Goal: Obtain resource: Download file/media

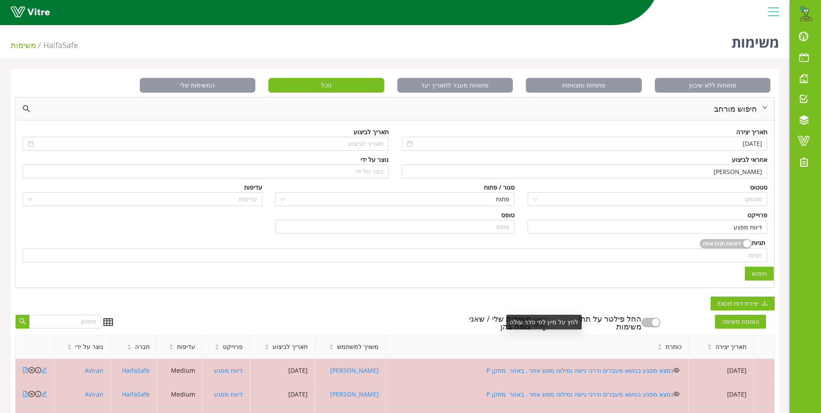
scroll to position [64, 0]
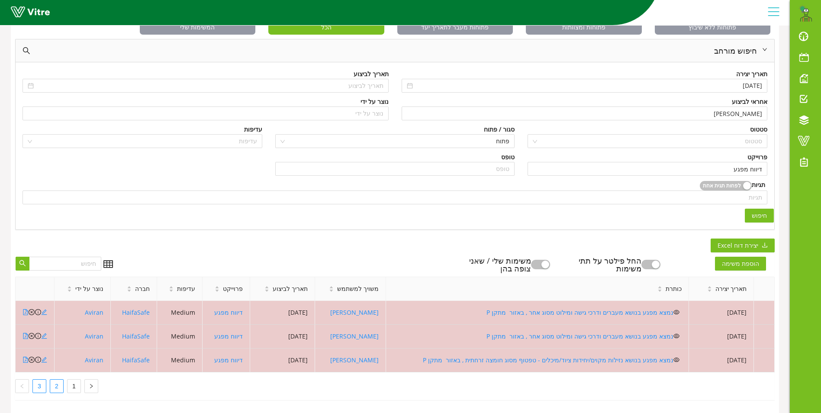
click at [60, 380] on link "2" at bounding box center [56, 386] width 13 height 13
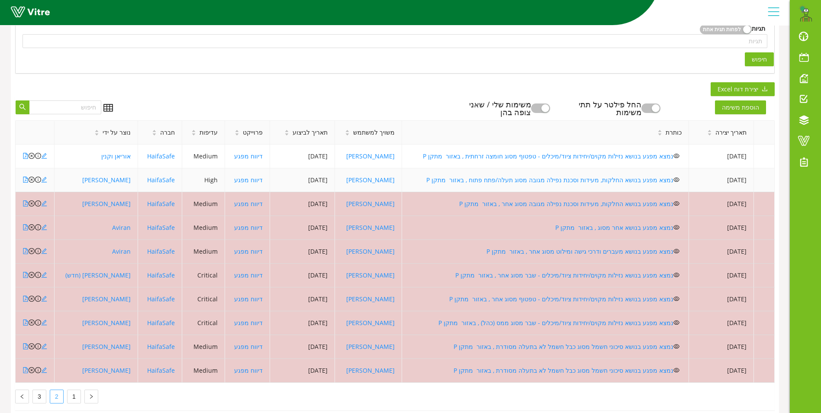
scroll to position [231, 0]
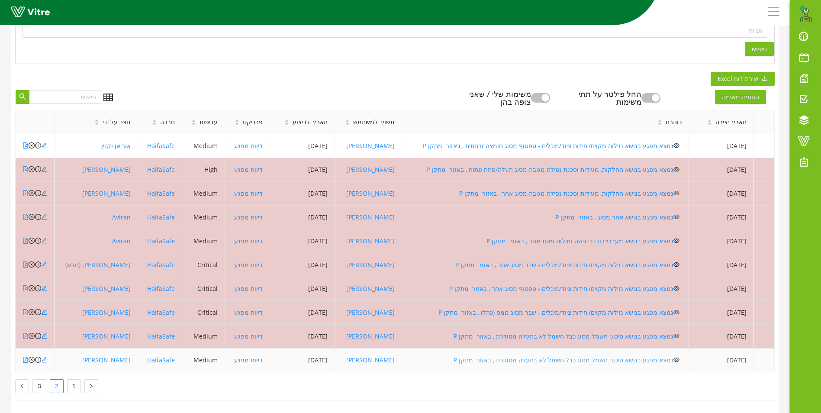
click at [504, 356] on link "נמצא מפגע בנושא סיכוני חשמל מסוג כבל חשמל לא בתעלה מסודרת , באזור מתקן P" at bounding box center [564, 360] width 220 height 8
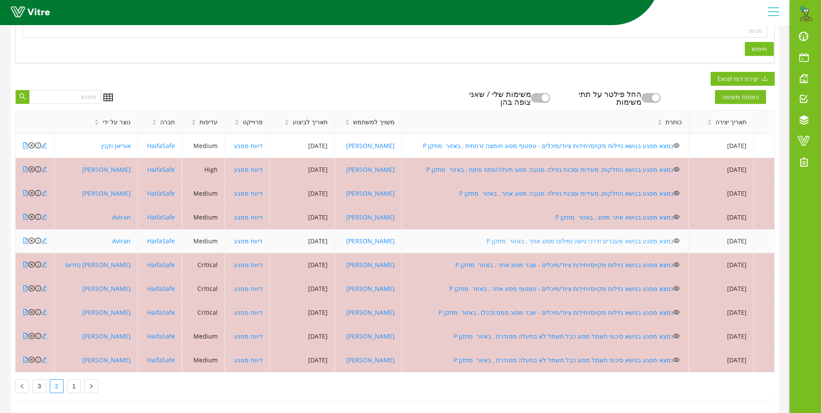
click at [587, 237] on link "נמצא מפגע בנושא מעברים ודרכי גישה ומילוט מסוג אחר , באזור מתקן P" at bounding box center [579, 241] width 187 height 8
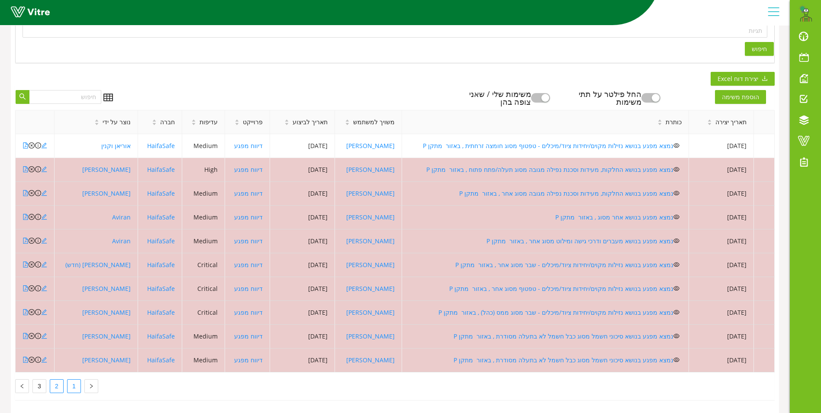
click at [71, 380] on link "1" at bounding box center [74, 386] width 13 height 13
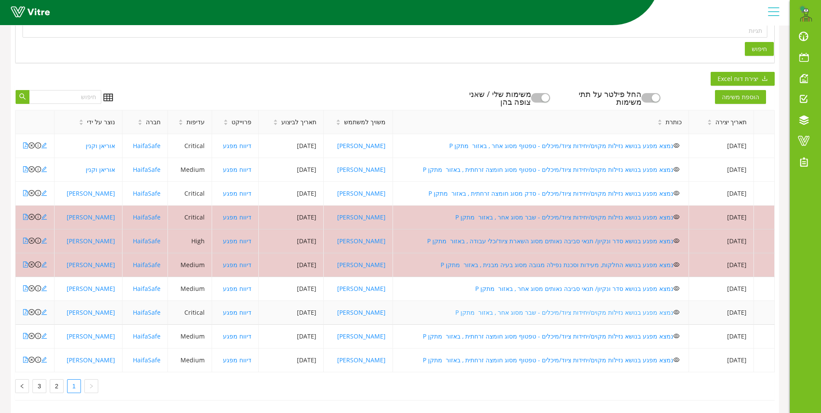
click at [599, 308] on link "נמצא מפגע בנושא נזילות מקוים/יחידות ציוד/מיכלים - שבר מסוג אחר , באזור מתקן P" at bounding box center [564, 312] width 218 height 8
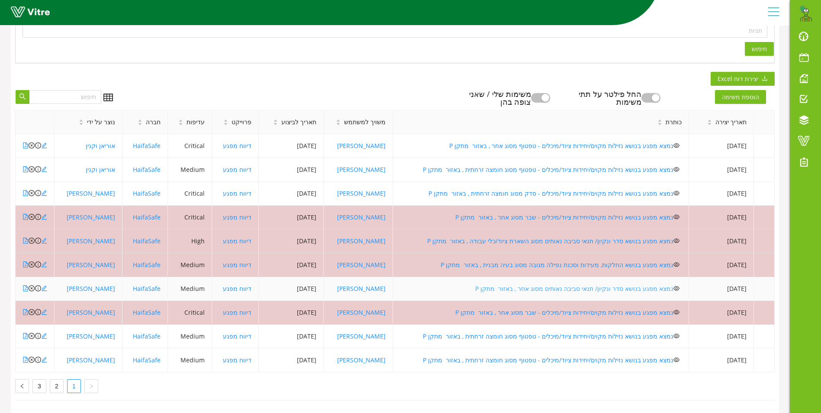
click at [547, 284] on link "נמצא מפגע בנושא סדר ונקיון/ תנאי סביבה נאותים מסוג אחר , באזור מתקן P" at bounding box center [574, 288] width 198 height 8
click at [59, 380] on link "2" at bounding box center [56, 386] width 13 height 13
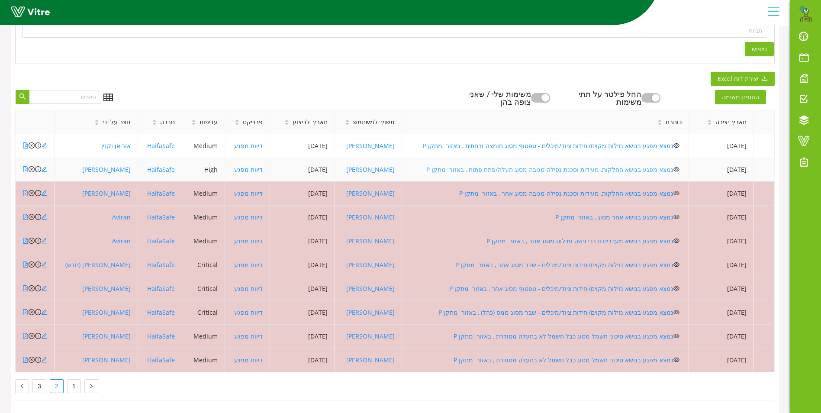
click at [559, 165] on link "נמצא מפגע בנושא החלקות, מעידות וסכנת נפילה מגובה מסוג תעלה/פתח פתוח , באזור מתק…" at bounding box center [549, 169] width 247 height 8
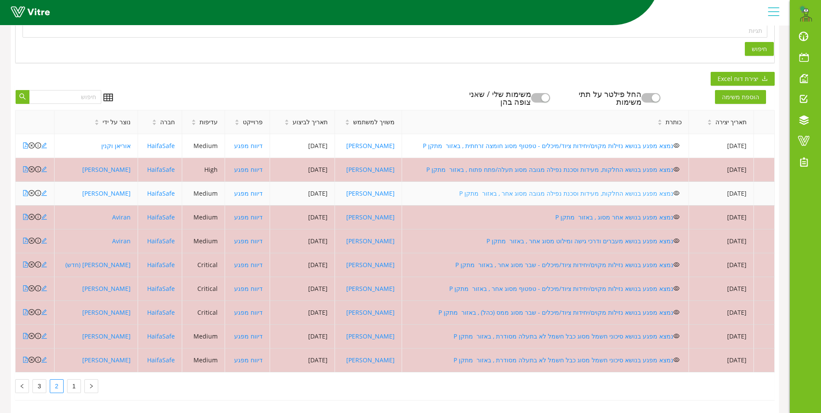
click at [535, 189] on link "נמצא מפגע בנושא החלקות, מעידות וסכנת נפילה מגובה מסוג אחר , באזור מתקן P" at bounding box center [566, 193] width 214 height 8
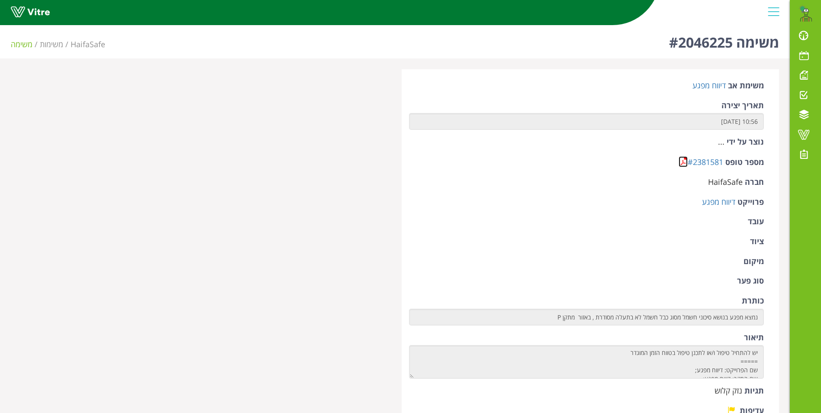
click at [679, 161] on link at bounding box center [683, 161] width 9 height 11
click at [680, 161] on link at bounding box center [683, 161] width 9 height 11
click at [683, 161] on link at bounding box center [683, 161] width 9 height 11
click at [681, 159] on link at bounding box center [683, 161] width 9 height 11
click at [684, 157] on link at bounding box center [683, 161] width 9 height 11
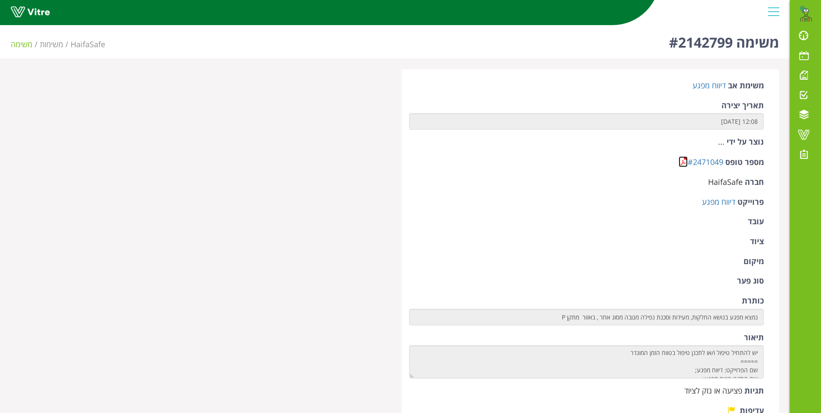
click at [683, 161] on link at bounding box center [683, 161] width 9 height 11
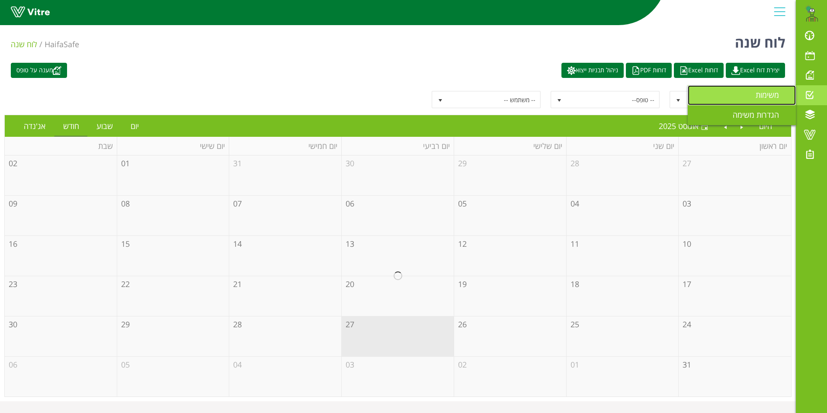
click at [769, 91] on span "משימות" at bounding box center [773, 95] width 34 height 10
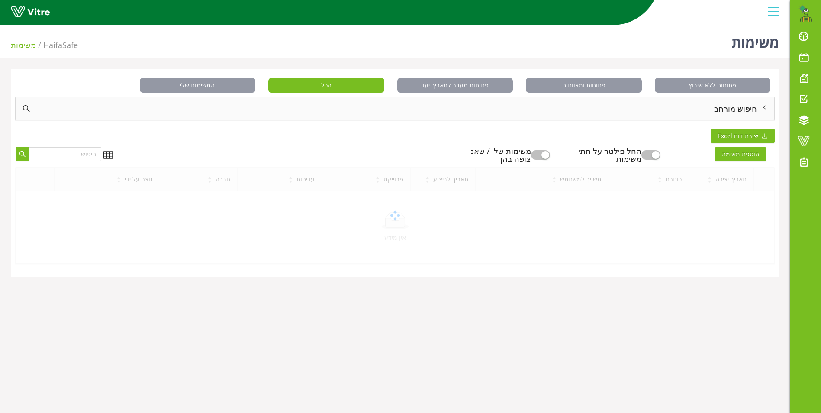
click at [737, 104] on div "חיפוש מורחב" at bounding box center [395, 108] width 759 height 23
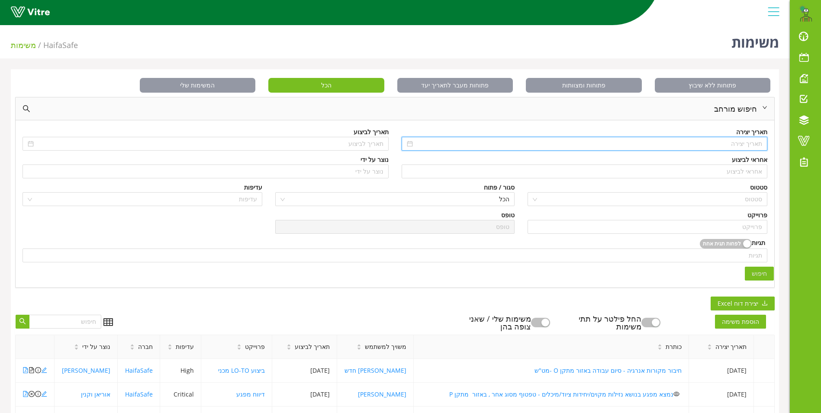
click at [735, 141] on input at bounding box center [589, 144] width 348 height 10
click at [760, 163] on button "button" at bounding box center [759, 160] width 10 height 17
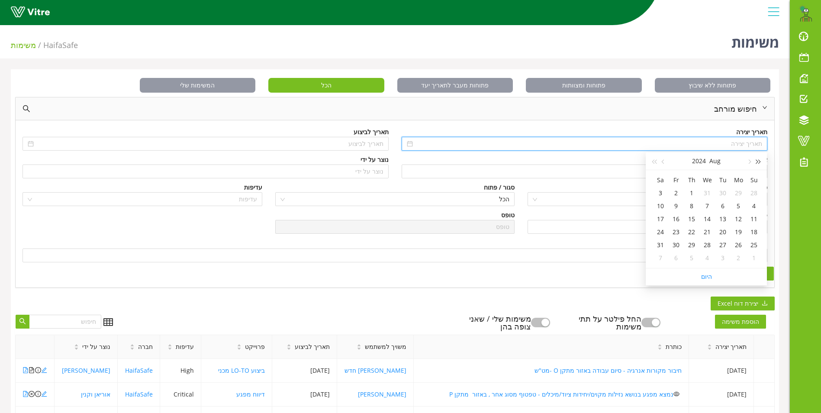
click at [760, 163] on button "button" at bounding box center [759, 160] width 10 height 17
type input "14/08/2022"
click at [755, 217] on div "14" at bounding box center [754, 219] width 10 height 10
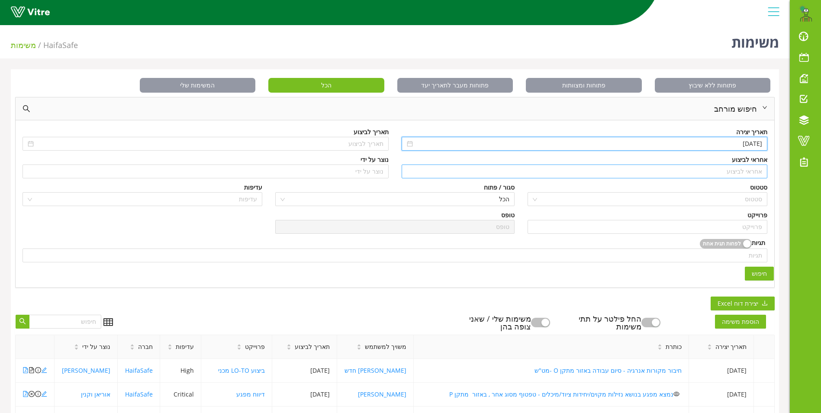
click at [747, 171] on input "search" at bounding box center [585, 171] width 356 height 13
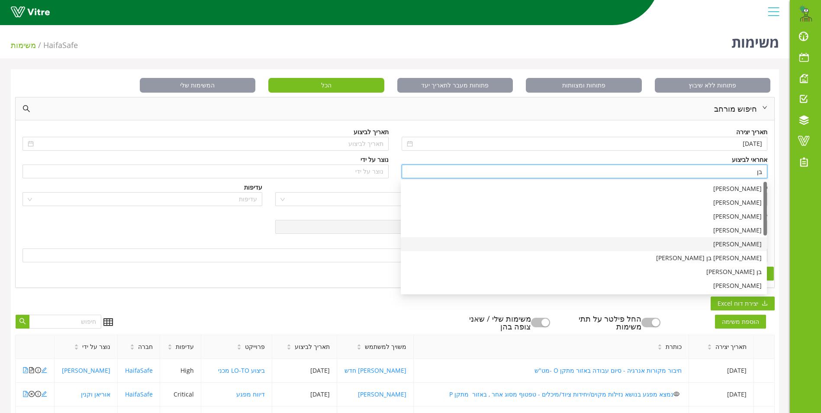
click at [759, 245] on div "בן שרעבי" at bounding box center [584, 244] width 356 height 10
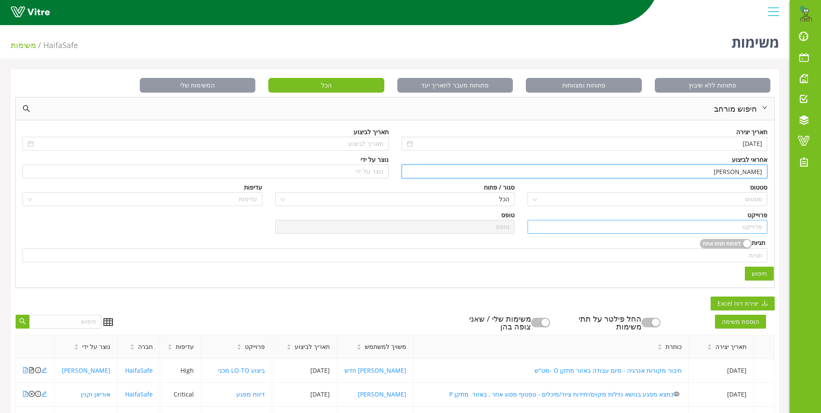
type input "בן שרעבי"
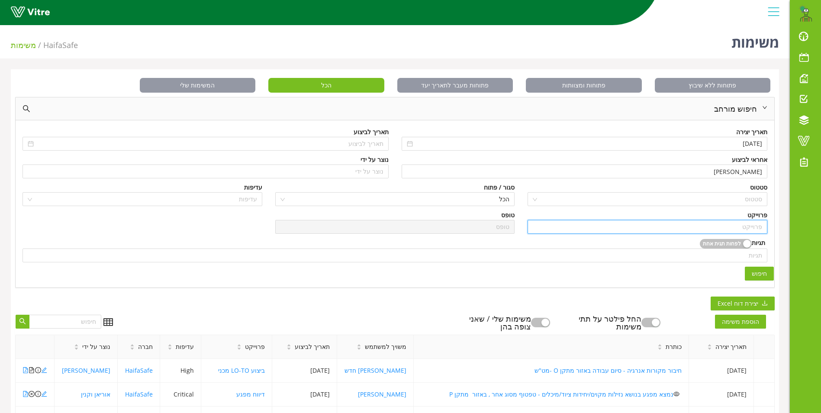
click at [752, 228] on input "search" at bounding box center [647, 226] width 229 height 13
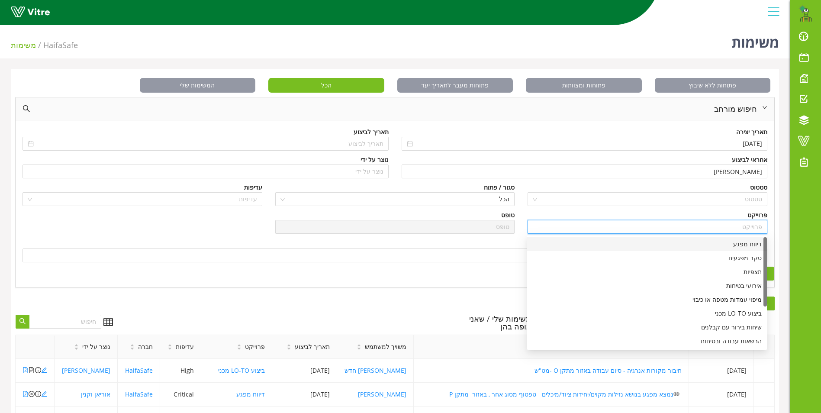
click at [749, 245] on div "דיווח מפגע" at bounding box center [646, 244] width 229 height 10
type input "דיווח מפגע"
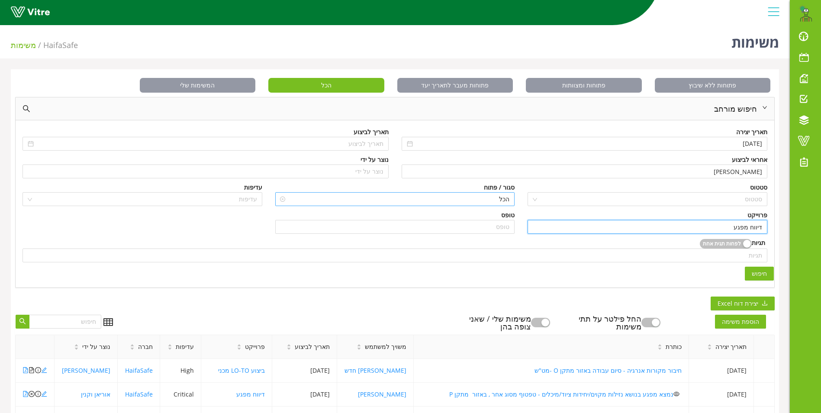
click at [492, 193] on span "הכל" at bounding box center [394, 199] width 229 height 13
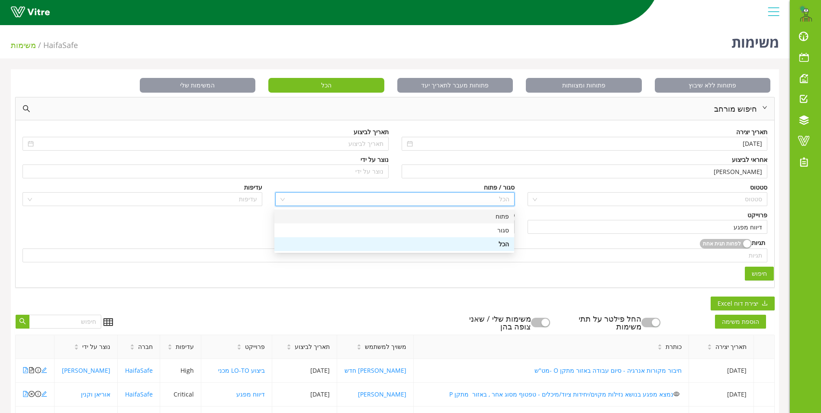
click at [496, 218] on div "פתוח" at bounding box center [394, 217] width 229 height 10
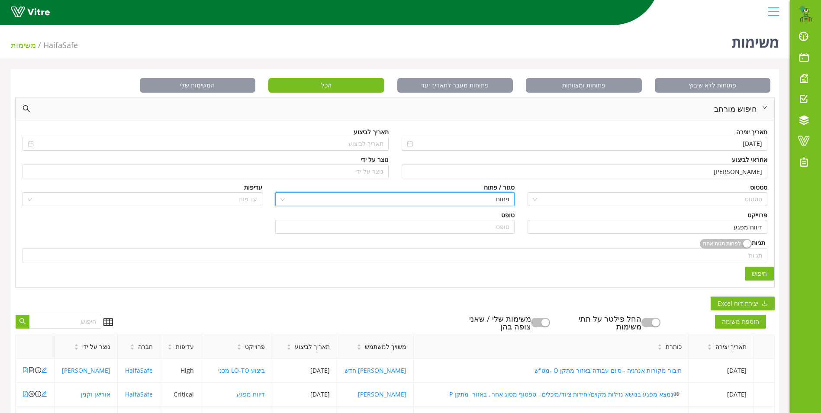
click at [759, 272] on span "חיפוש" at bounding box center [759, 274] width 15 height 10
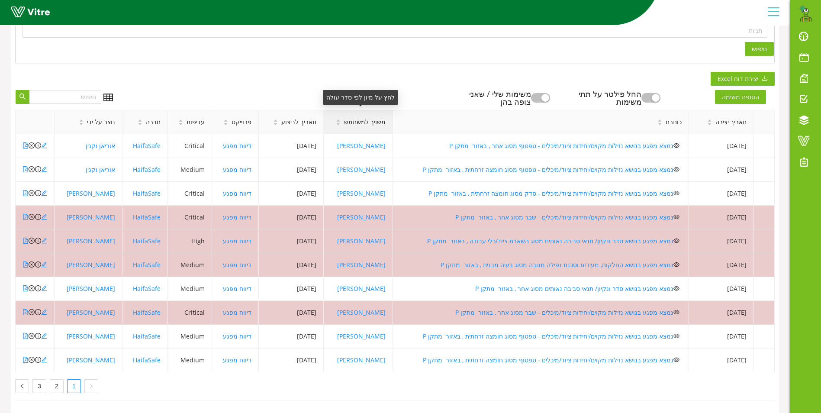
scroll to position [231, 0]
click at [35, 380] on link "3" at bounding box center [39, 386] width 13 height 13
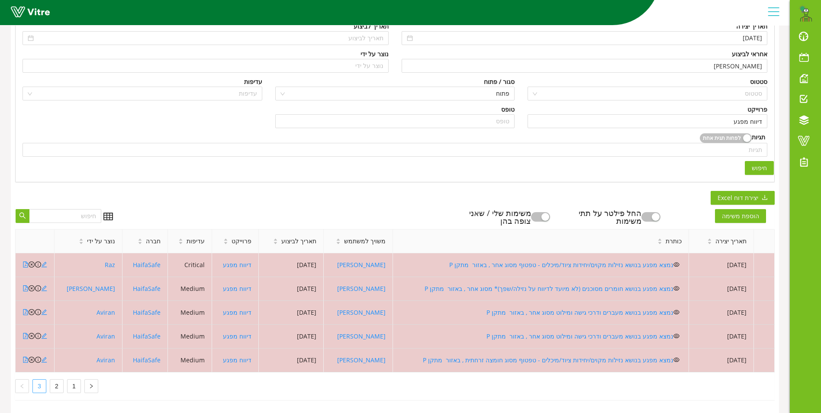
scroll to position [112, 0]
click at [74, 380] on link "1" at bounding box center [74, 386] width 13 height 13
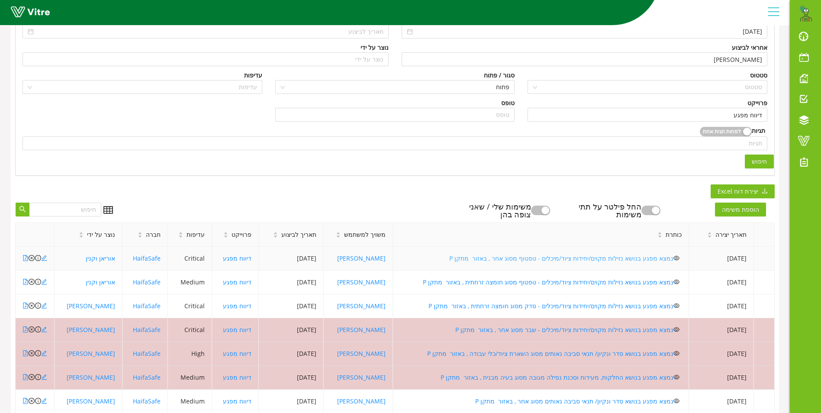
click at [608, 258] on link "נמצא מפגע בנושא נזילות מקוים/יחידות ציוד/מיכלים - טפטוף מסוג אחר , באזור מתקן P" at bounding box center [561, 258] width 224 height 8
click at [544, 281] on link "נמצא מפגע בנושא נזילות מקוים/יחידות ציוד/מיכלים - טפטוף מסוג חומצה זרחתית , באז…" at bounding box center [548, 282] width 251 height 8
click at [519, 303] on link "נמצא מפגע בנושא נזילות מקוים/יחידות ציוד/מיכלים - סדק מסוג חומצה זרחתית , באזור…" at bounding box center [550, 306] width 245 height 8
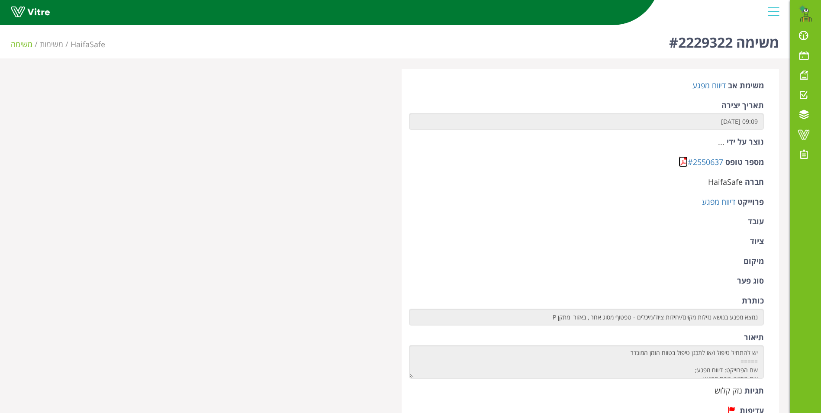
click at [682, 160] on link at bounding box center [683, 161] width 9 height 11
click at [684, 161] on link at bounding box center [683, 161] width 9 height 11
click at [683, 162] on link at bounding box center [683, 161] width 9 height 11
